Goal: Information Seeking & Learning: Learn about a topic

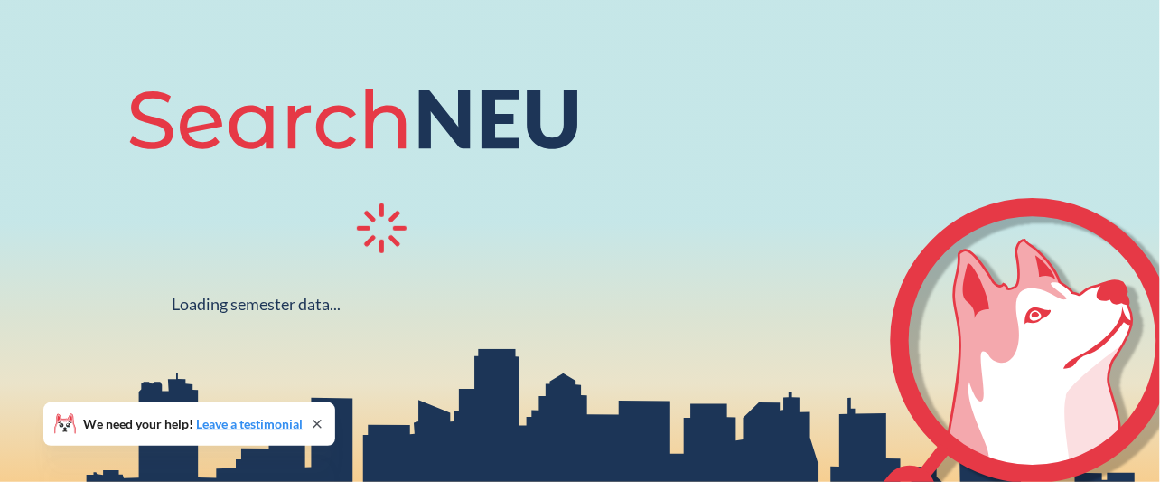
scroll to position [175, 0]
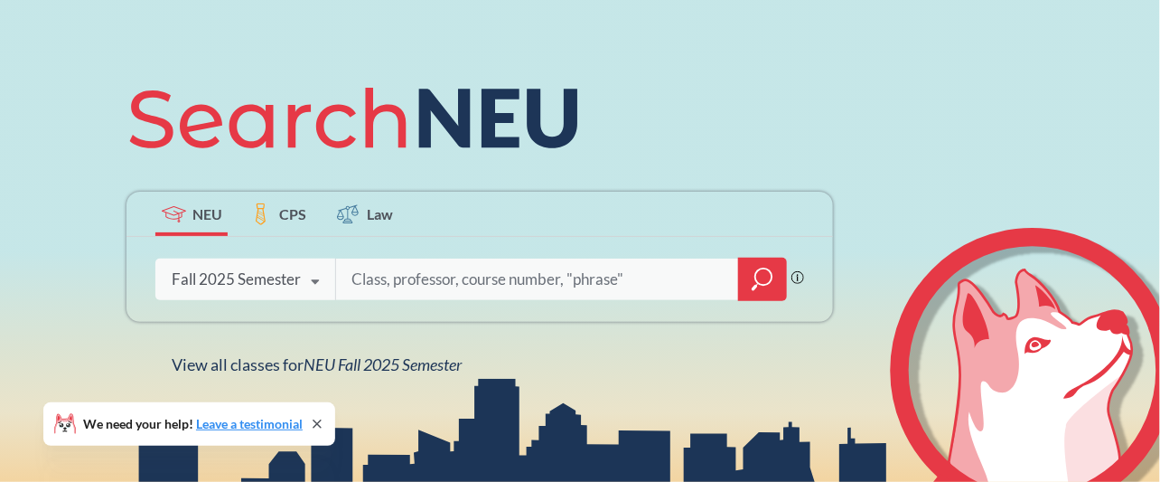
click at [426, 279] on input "search" at bounding box center [538, 279] width 376 height 38
click at [386, 281] on input "INSH5302" at bounding box center [538, 279] width 376 height 38
type input "INSH 5302"
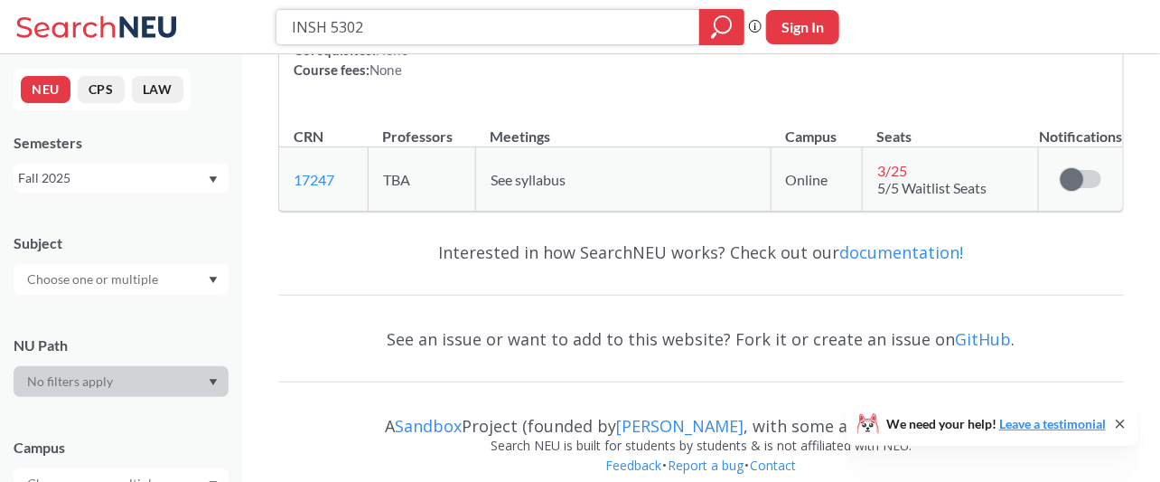
scroll to position [230, 0]
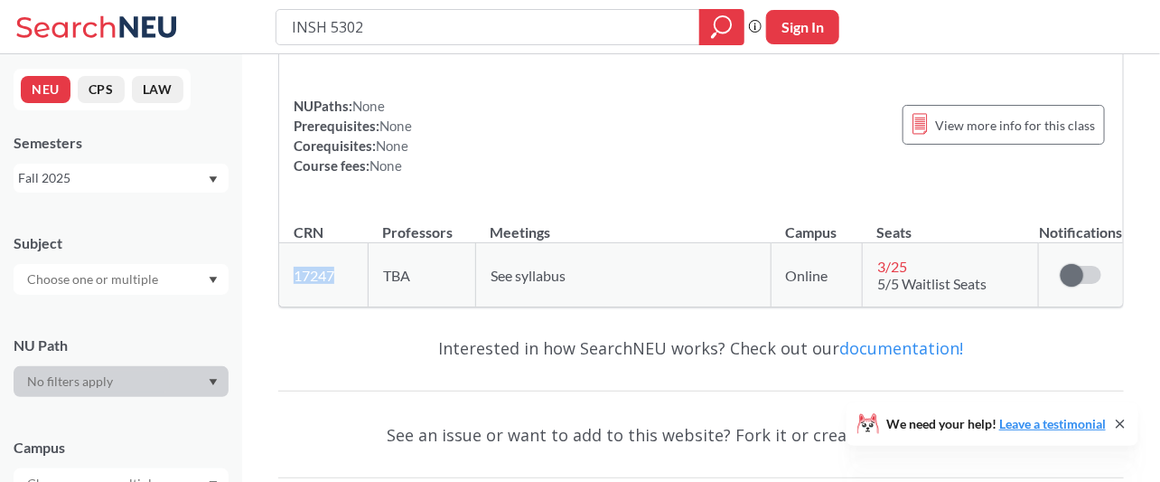
drag, startPoint x: 351, startPoint y: 271, endPoint x: 289, endPoint y: 278, distance: 61.9
click at [289, 278] on td "17247 View this section on Banner." at bounding box center [323, 275] width 89 height 64
click at [305, 322] on div "Interested in how SearchNEU works? Check out our documentation!" at bounding box center [701, 348] width 846 height 52
drag, startPoint x: 416, startPoint y: 31, endPoint x: 186, endPoint y: 34, distance: 229.6
click at [186, 34] on div "INSH 5302 Phrase search guarantees the exact search appears in the results. Ex.…" at bounding box center [580, 27] width 1160 height 54
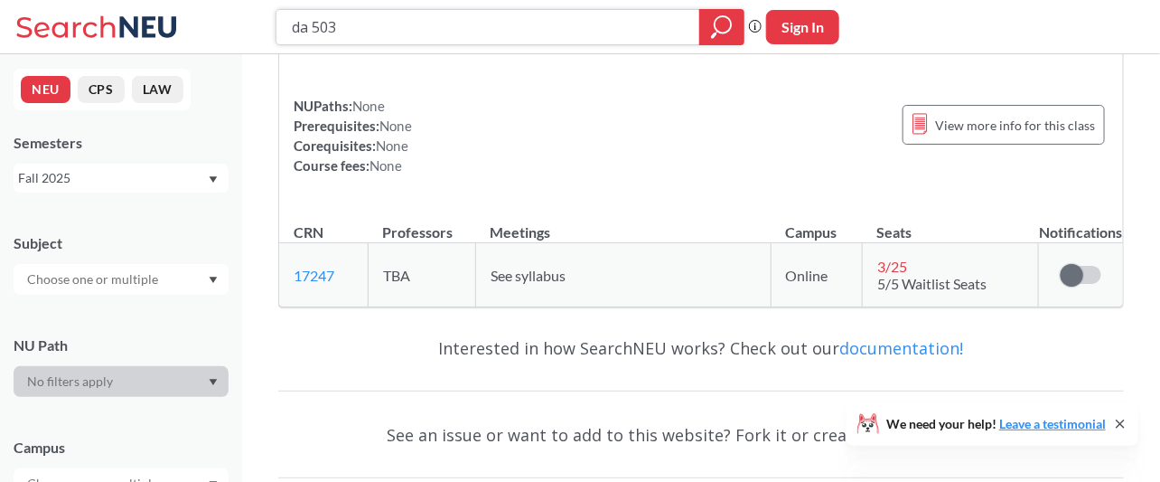
type input "da 5030"
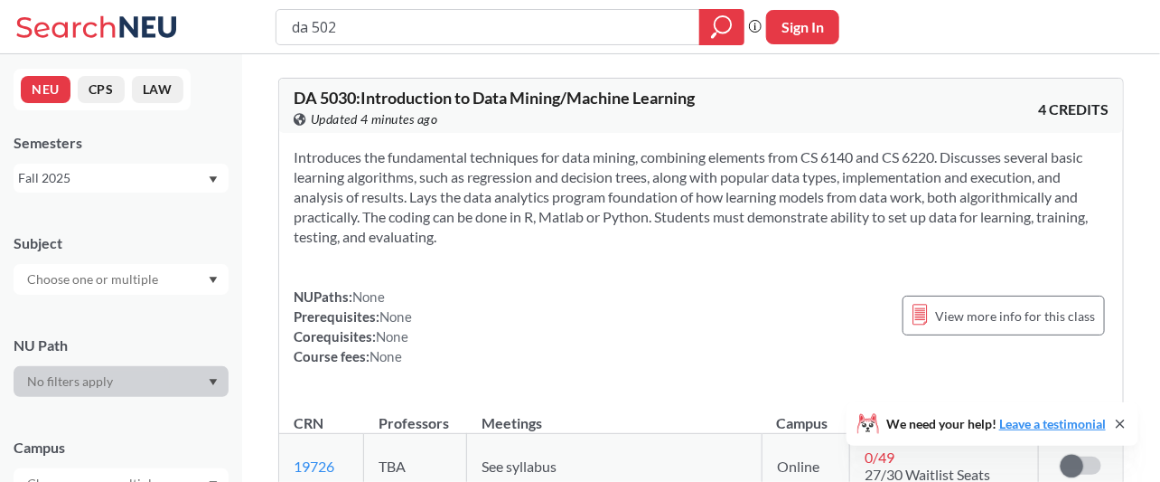
type input "da 5020"
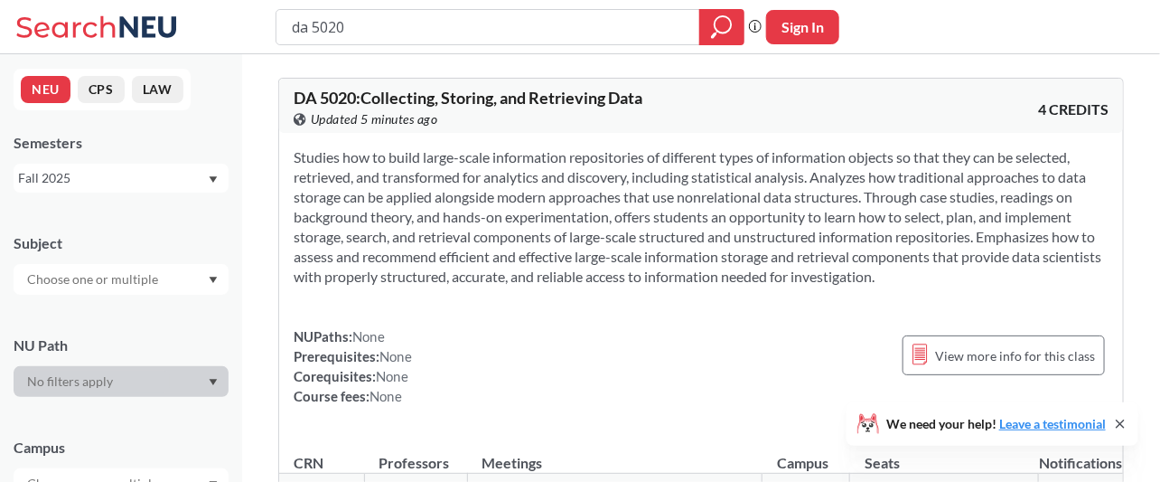
click at [531, 221] on section "Studies how to build large-scale information repositories of different types of…" at bounding box center [701, 216] width 815 height 139
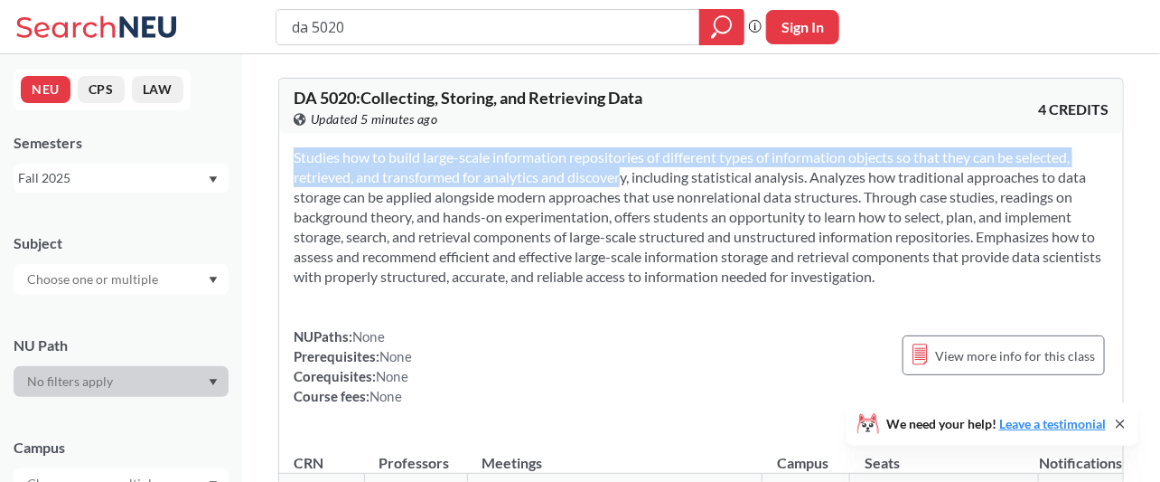
drag, startPoint x: 589, startPoint y: 174, endPoint x: 662, endPoint y: 292, distance: 138.7
click at [662, 292] on div "Studies how to build large-scale information repositories of different types of…" at bounding box center [701, 284] width 844 height 302
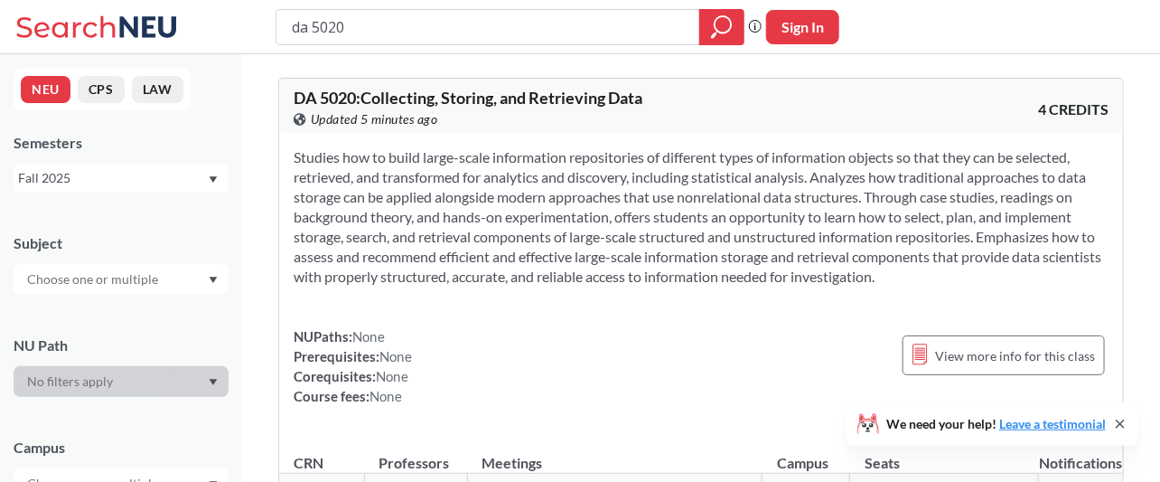
click at [505, 320] on div "Studies how to build large-scale information repositories of different types of…" at bounding box center [701, 284] width 844 height 302
click at [484, 218] on section "Studies how to build large-scale information repositories of different types of…" at bounding box center [701, 216] width 815 height 139
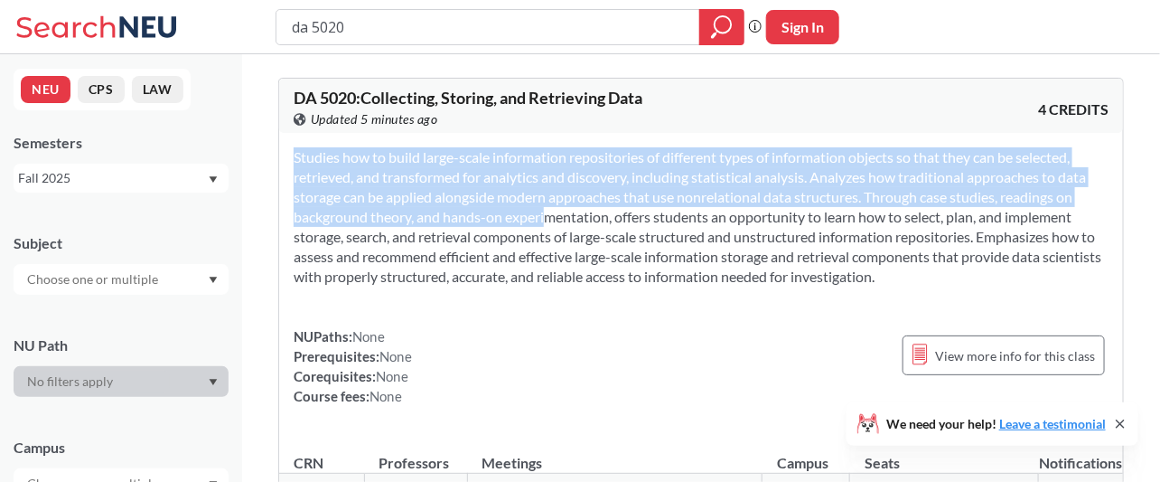
drag, startPoint x: 606, startPoint y: 287, endPoint x: 515, endPoint y: 207, distance: 121.1
click at [515, 207] on div "Studies how to build large-scale information repositories of different types of…" at bounding box center [701, 284] width 844 height 302
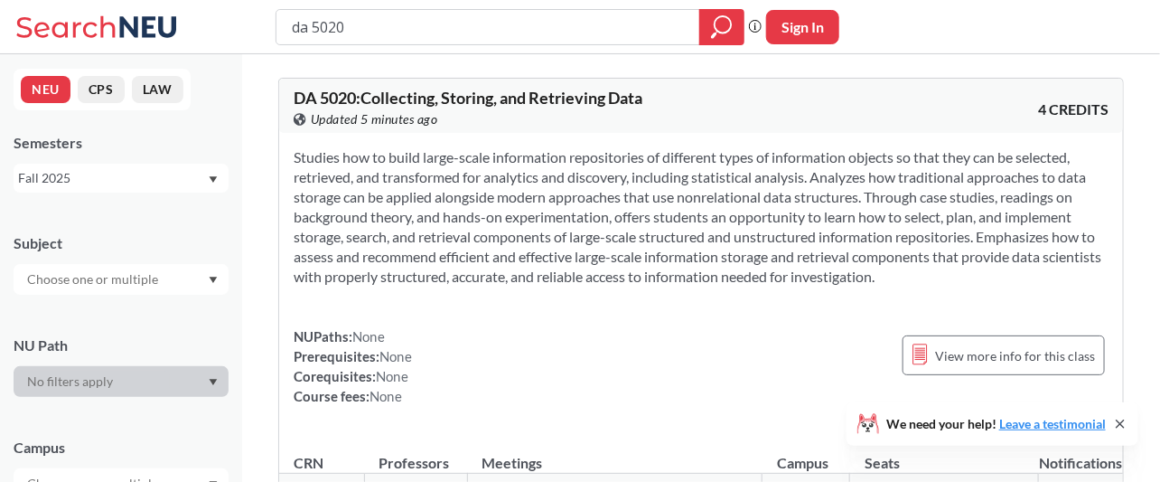
click at [469, 169] on section "Studies how to build large-scale information repositories of different types of…" at bounding box center [701, 216] width 815 height 139
